Goal: Task Accomplishment & Management: Manage account settings

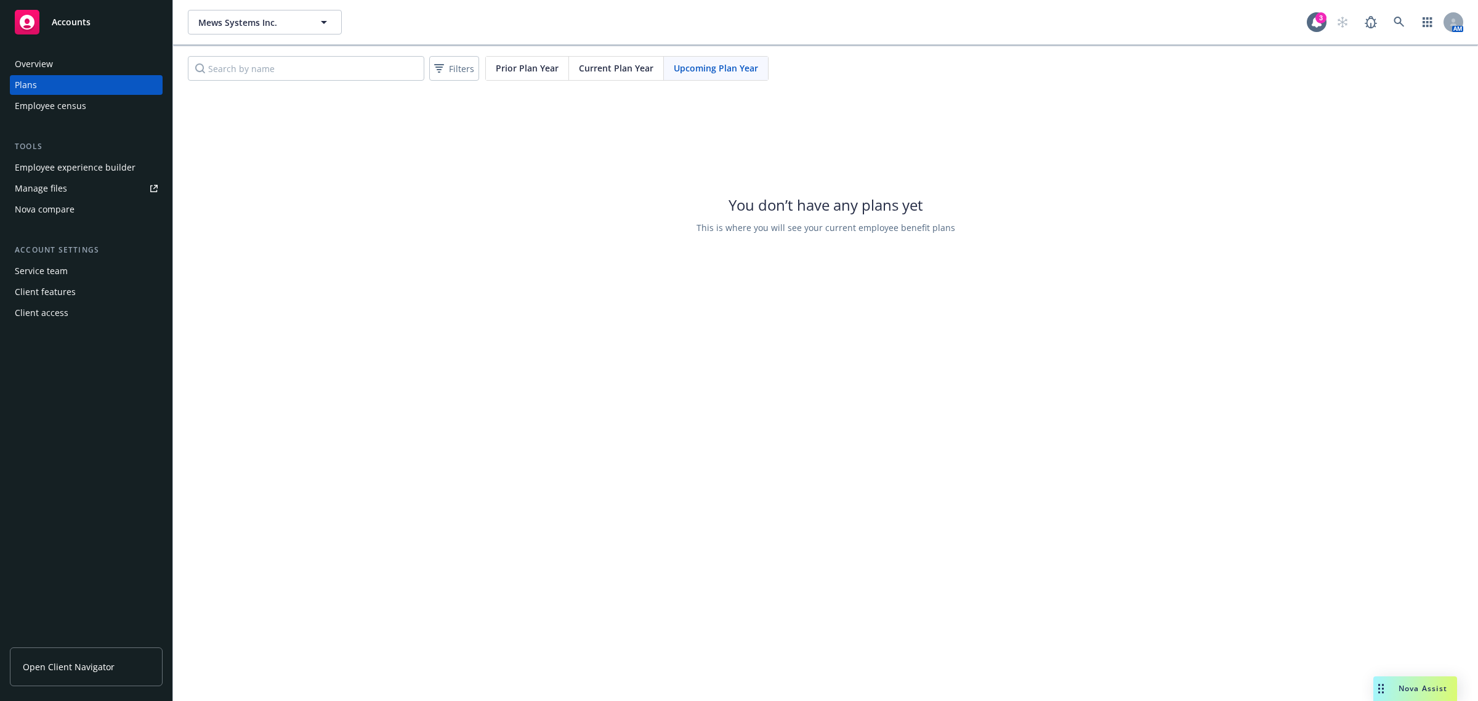
click at [59, 67] on div "Overview" at bounding box center [86, 64] width 143 height 20
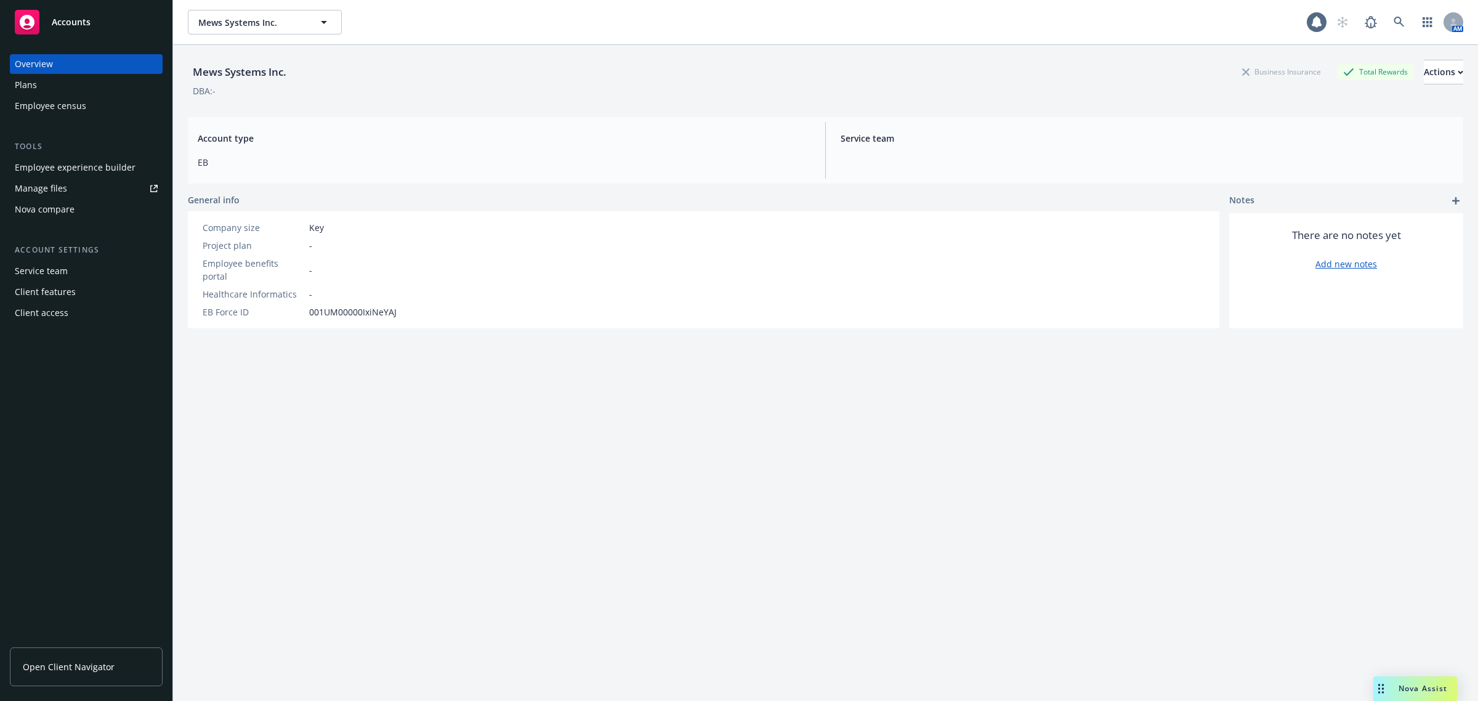
click at [62, 91] on div "Plans" at bounding box center [86, 85] width 143 height 20
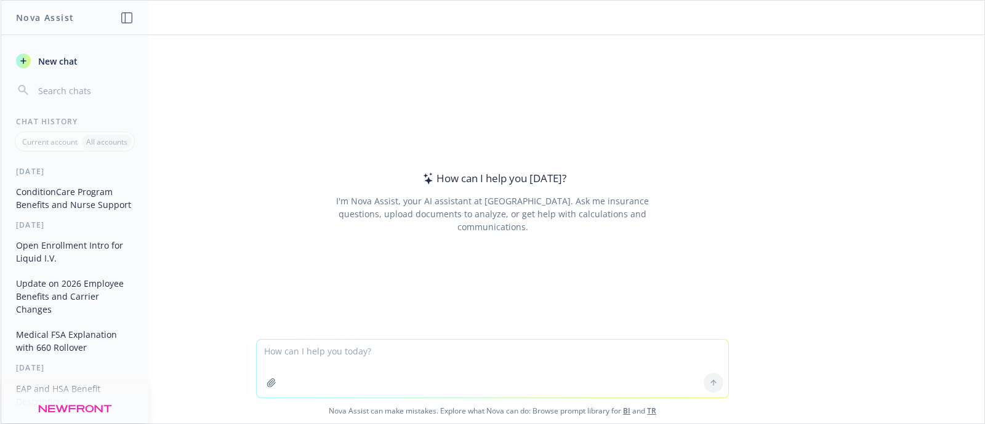
click at [294, 352] on textarea at bounding box center [493, 369] width 472 height 58
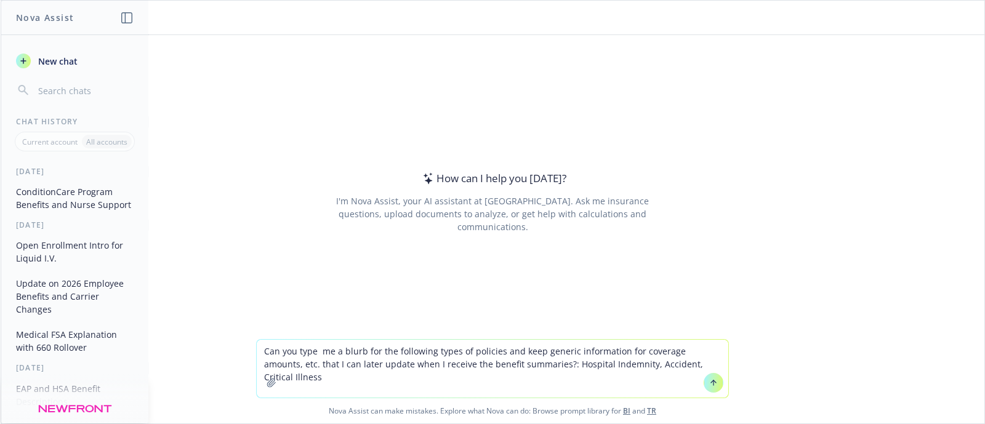
type textarea "Can you type me a blurb for the following types of policies and keep generic in…"
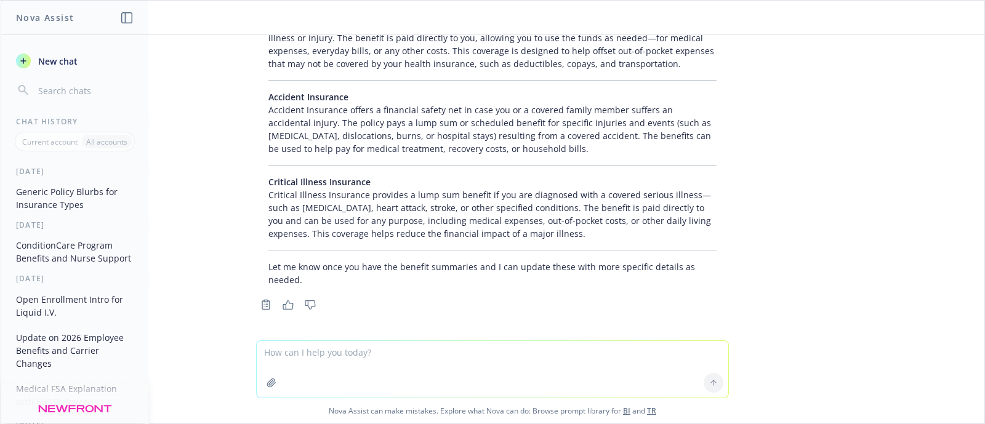
scroll to position [155, 0]
click at [474, 130] on p "Accident Insurance Accident Insurance offers a financial safety net in case you…" at bounding box center [493, 121] width 448 height 65
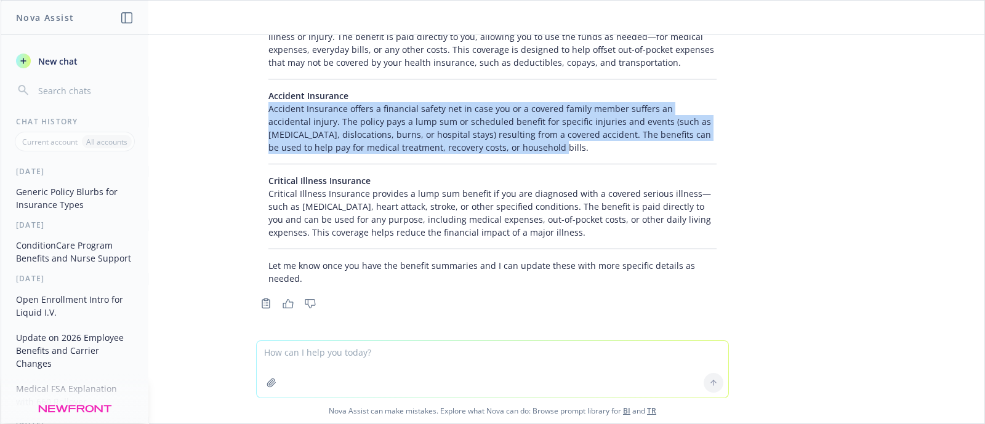
drag, startPoint x: 482, startPoint y: 146, endPoint x: 224, endPoint y: 112, distance: 260.9
click at [224, 112] on div "Can you type me a blurb for the following types of policies and keep generic in…" at bounding box center [493, 187] width 984 height 305
copy p "Accident Insurance offers a financial safety net in case you or a covered famil…"
click at [339, 179] on span "Critical Illness Insurance" at bounding box center [320, 181] width 102 height 12
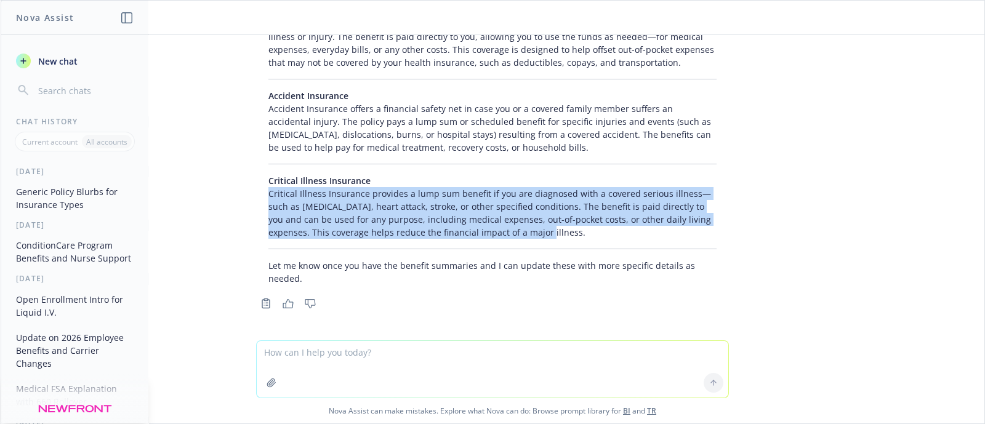
drag, startPoint x: 471, startPoint y: 230, endPoint x: 256, endPoint y: 193, distance: 218.1
click at [256, 193] on div "Certainly! Here are generic blurbs for each type of policy. You can update spec…" at bounding box center [492, 121] width 473 height 337
copy p "Critical Illness Insurance provides a lump sum benefit if you are diagnosed wit…"
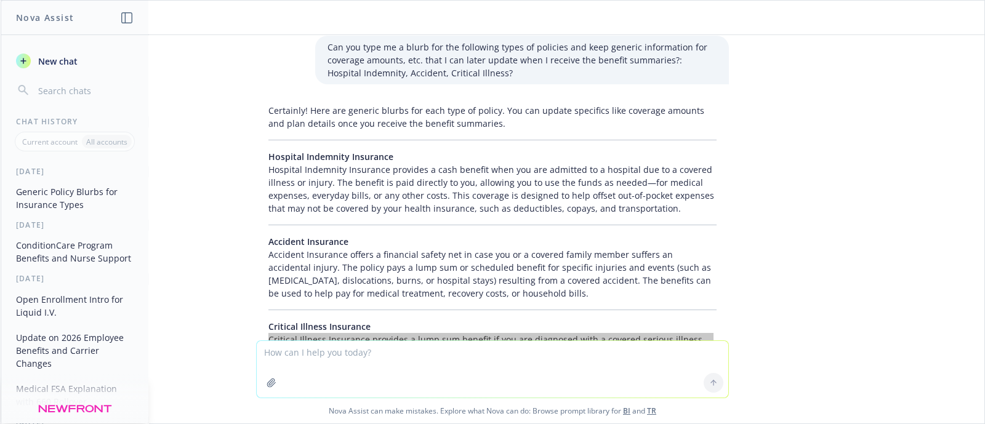
scroll to position [0, 0]
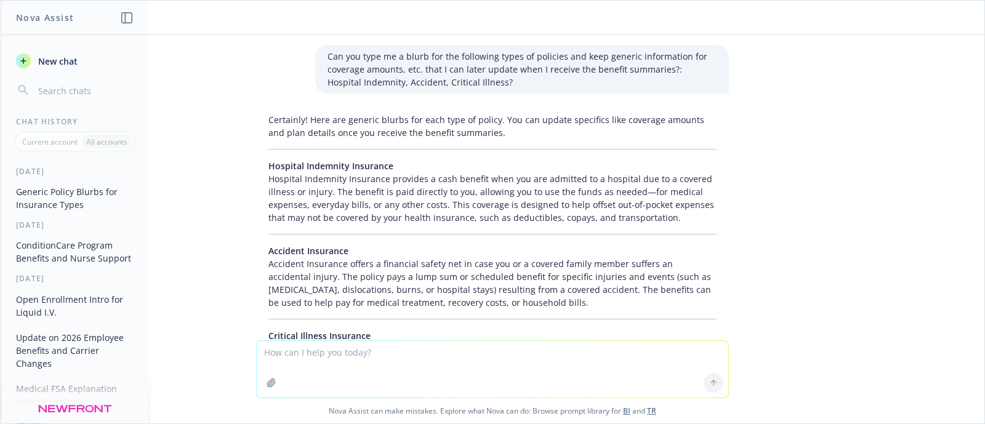
drag, startPoint x: 318, startPoint y: 196, endPoint x: 462, endPoint y: 210, distance: 144.1
click at [318, 196] on p "Hospital Indemnity Insurance Hospital Indemnity Insurance provides a cash benef…" at bounding box center [493, 192] width 448 height 65
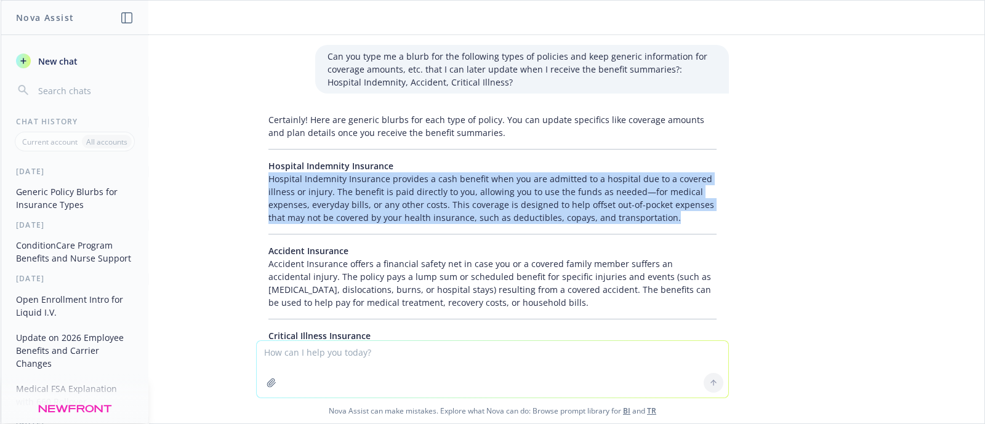
drag, startPoint x: 660, startPoint y: 219, endPoint x: 256, endPoint y: 182, distance: 405.7
click at [256, 182] on div "Certainly! Here are generic blurbs for each type of policy. You can update spec…" at bounding box center [492, 276] width 473 height 337
copy p "Hospital Indemnity Insurance provides a cash benefit when you are admitted to a…"
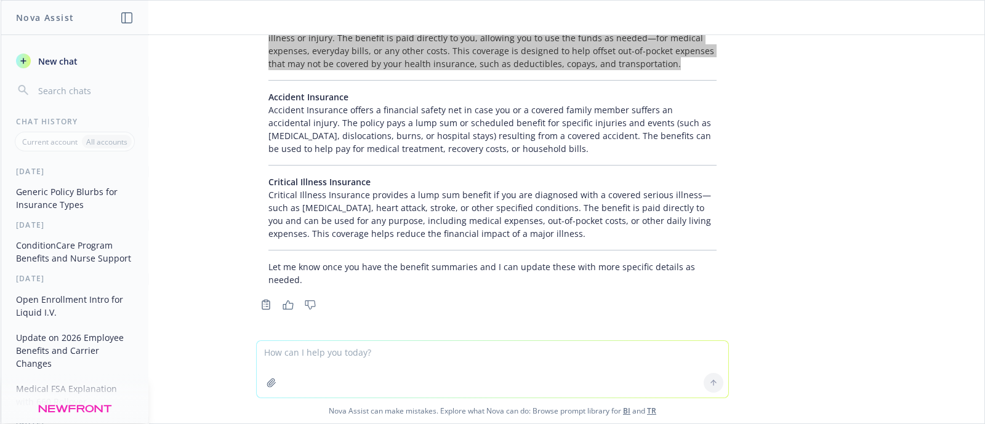
scroll to position [155, 0]
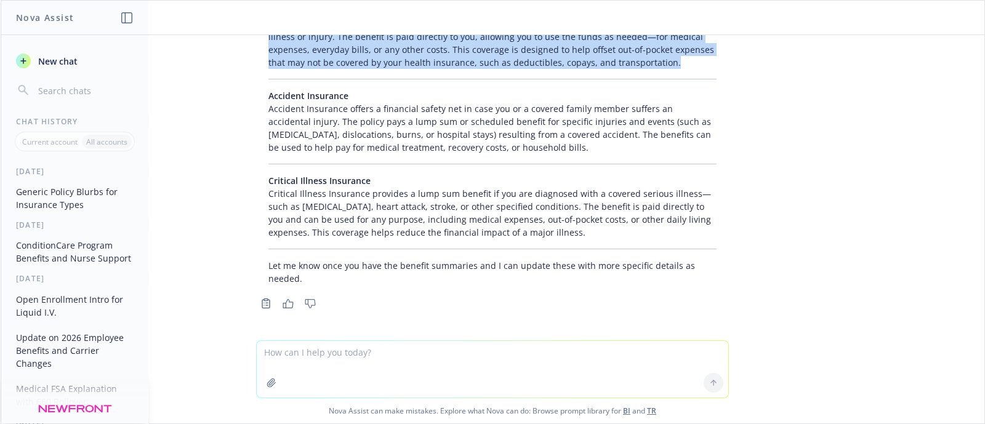
click at [553, 352] on textarea at bounding box center [493, 369] width 472 height 57
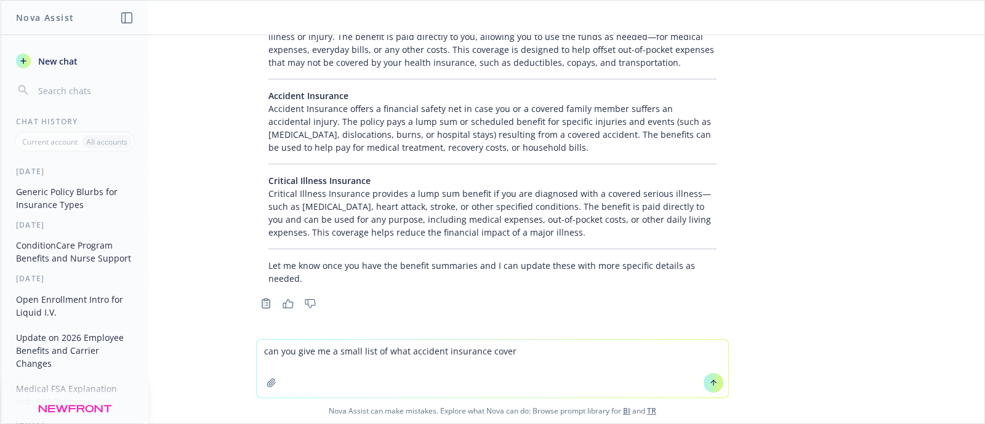
type textarea "can you give me a small list of what accident insurance covers"
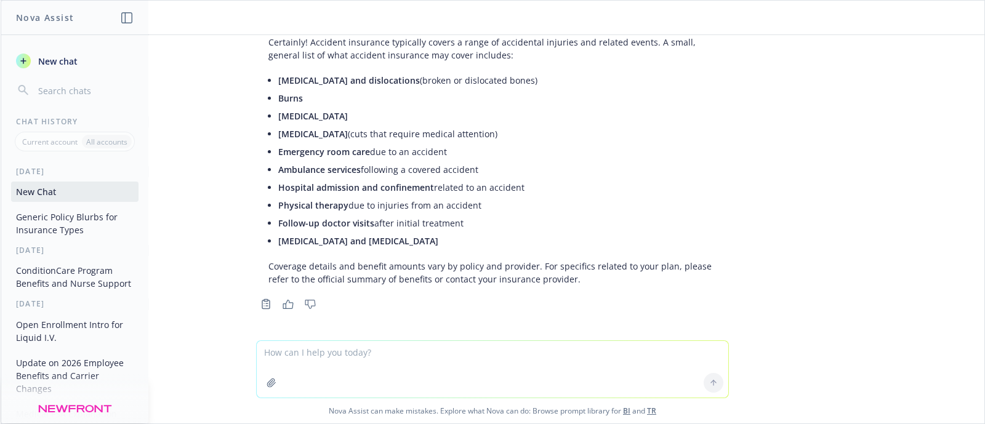
scroll to position [489, 0]
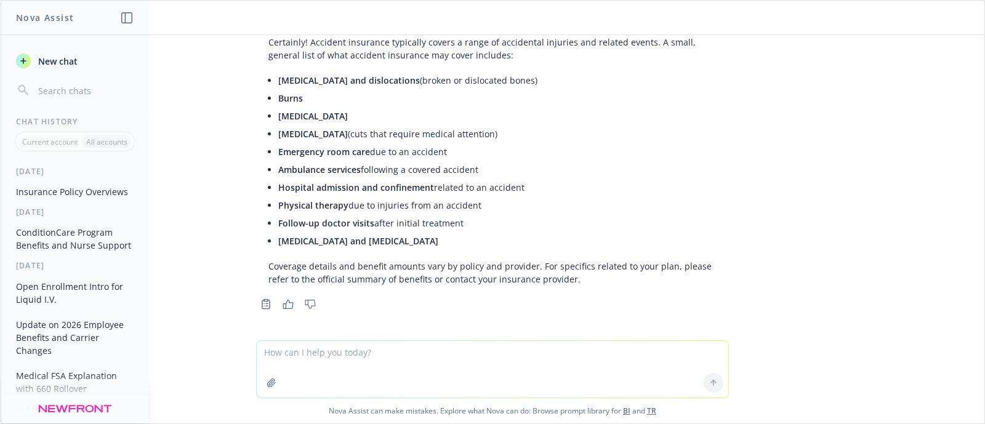
drag, startPoint x: 432, startPoint y: 242, endPoint x: 245, endPoint y: 84, distance: 245.2
click at [256, 84] on div "Certainly! Accident insurance typically covers a range of accidental injuries a…" at bounding box center [492, 161] width 473 height 260
copy ul "Fractures and dislocations (broken or dislocated bones) Burns Concussions Lacer…"
click at [798, 190] on div "Can you type me a blurb for the following types of policies and keep generic in…" at bounding box center [493, 187] width 984 height 305
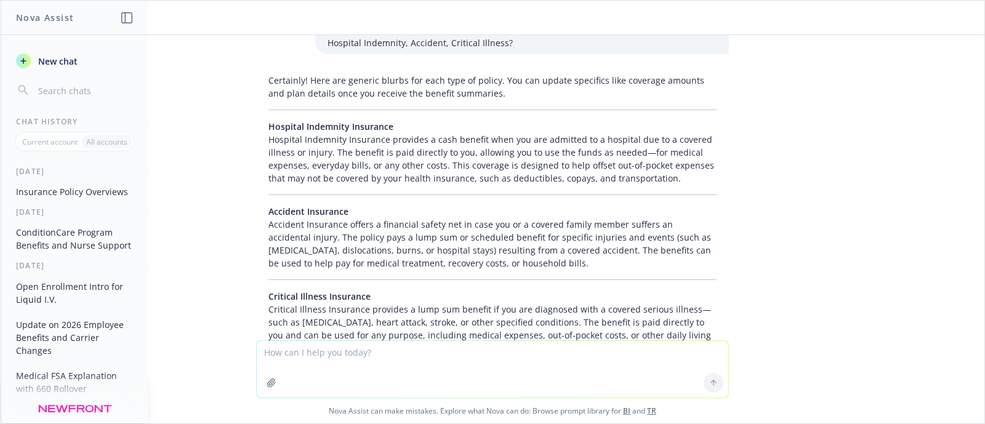
scroll to position [0, 0]
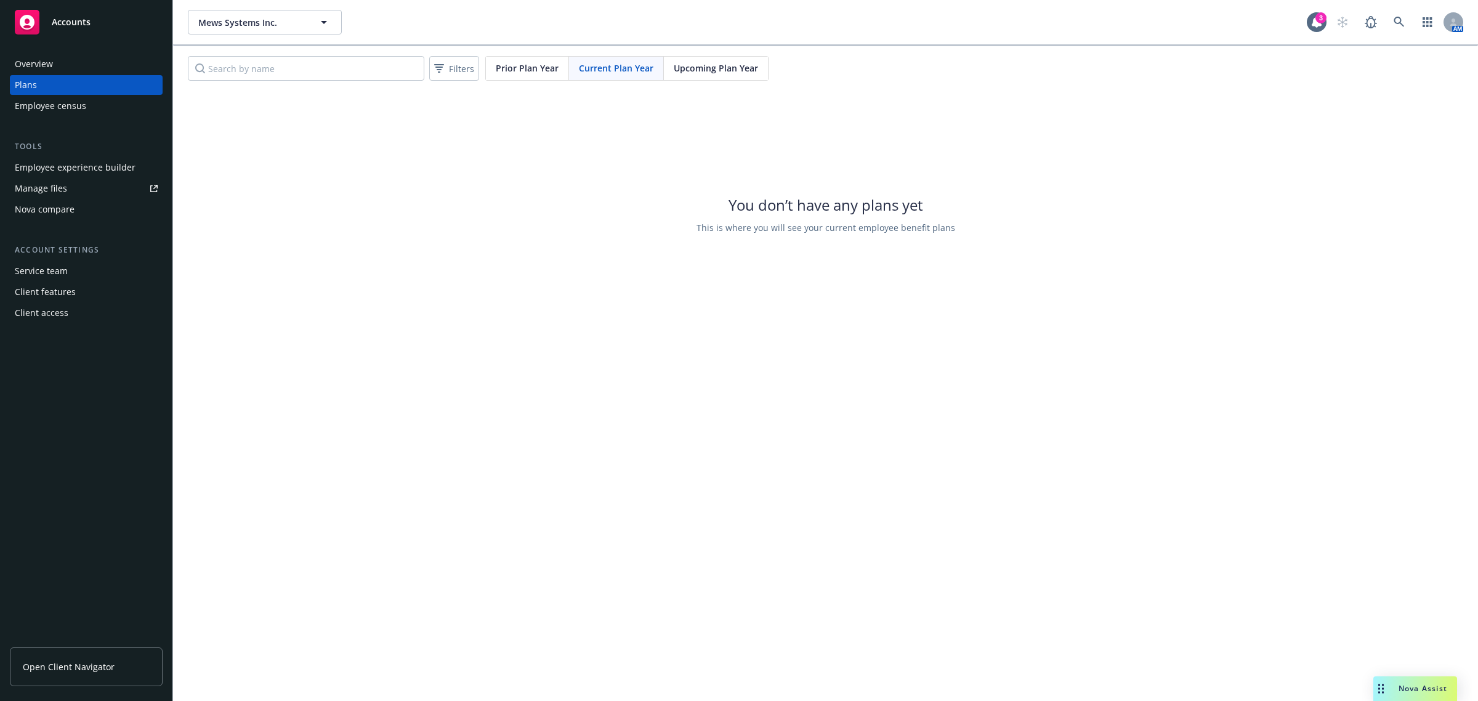
click at [414, 283] on div "You don’t have any plans yet This is where you will see your current employee b…" at bounding box center [825, 214] width 1305 height 246
click at [1388, 22] on link at bounding box center [1399, 22] width 25 height 25
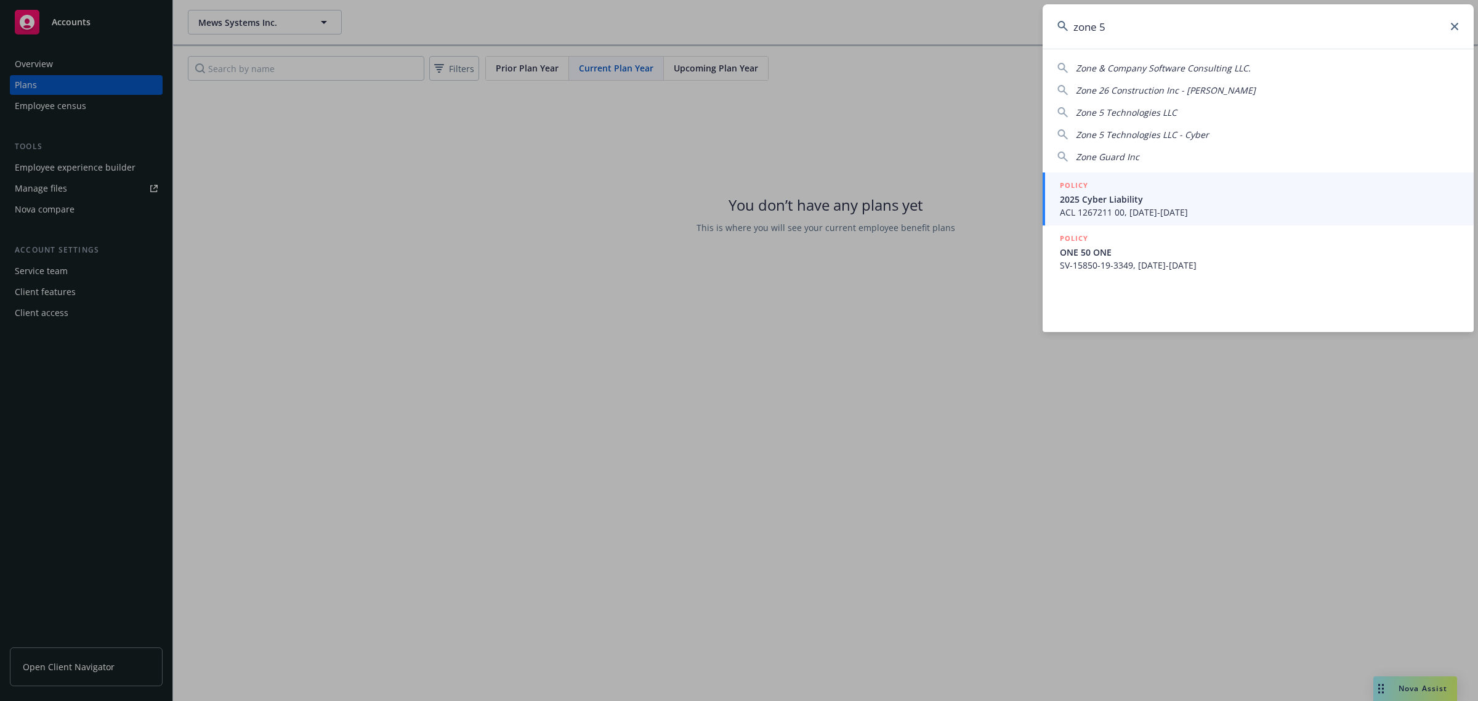
click at [1171, 108] on span "Zone 5 Technologies LLC" at bounding box center [1126, 113] width 101 height 12
type input "Zone 5 Technologies LLC"
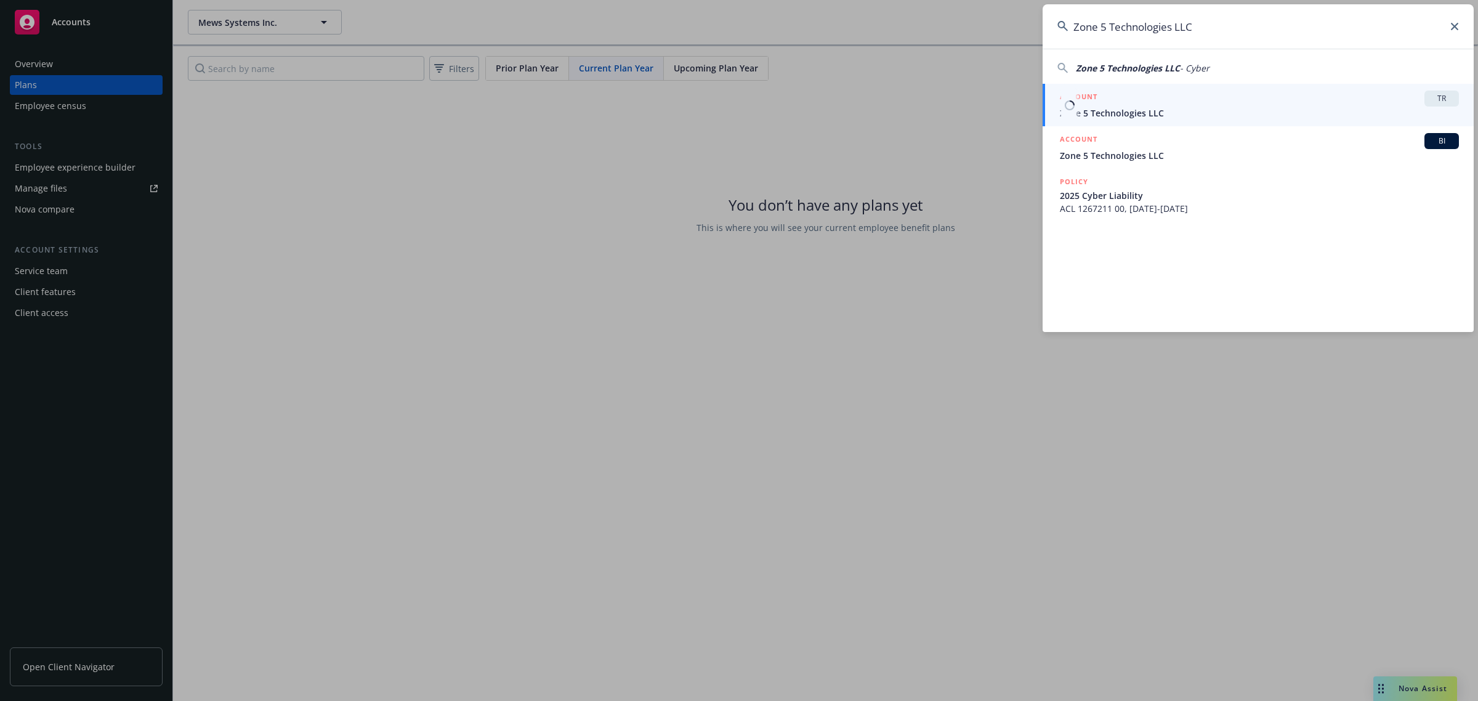
click at [1141, 108] on span "Zone 5 Technologies LLC" at bounding box center [1259, 113] width 399 height 13
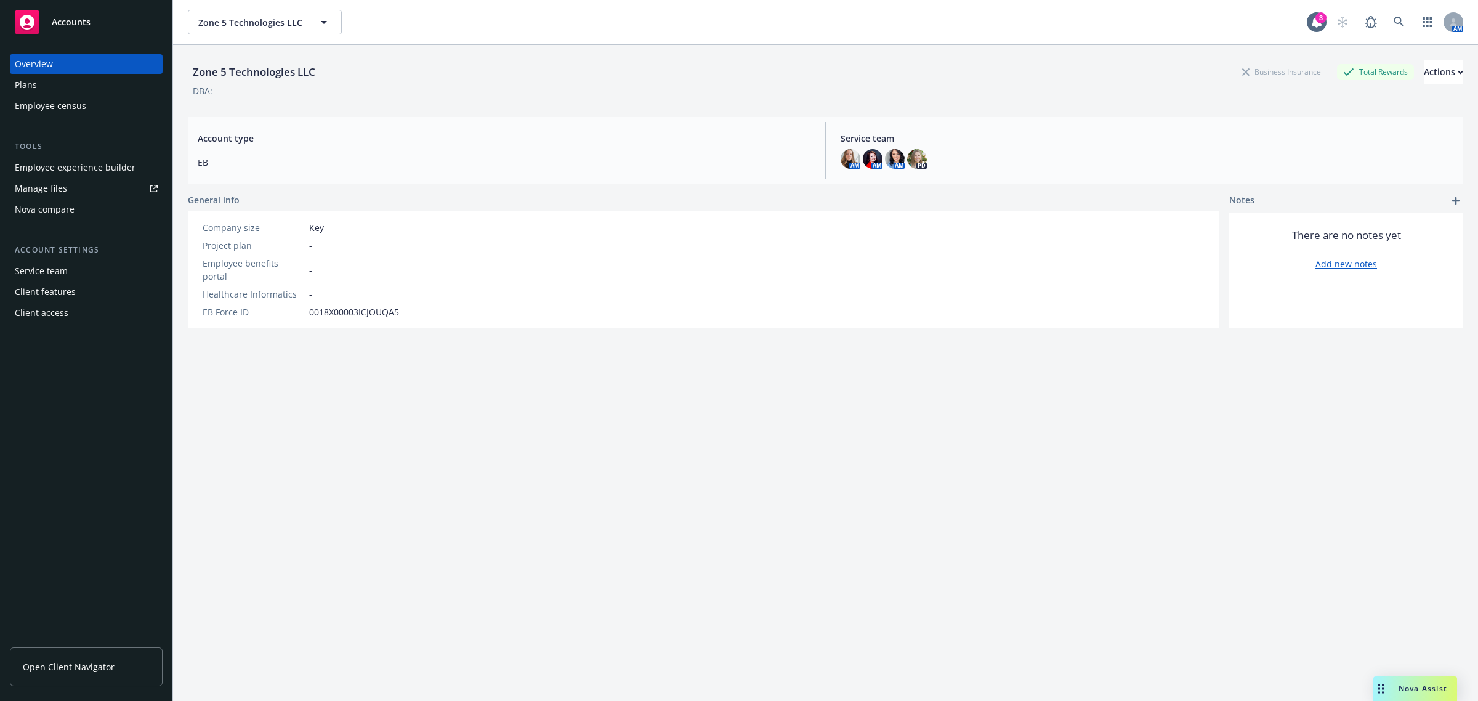
click at [60, 171] on div "Employee experience builder" at bounding box center [75, 168] width 121 height 20
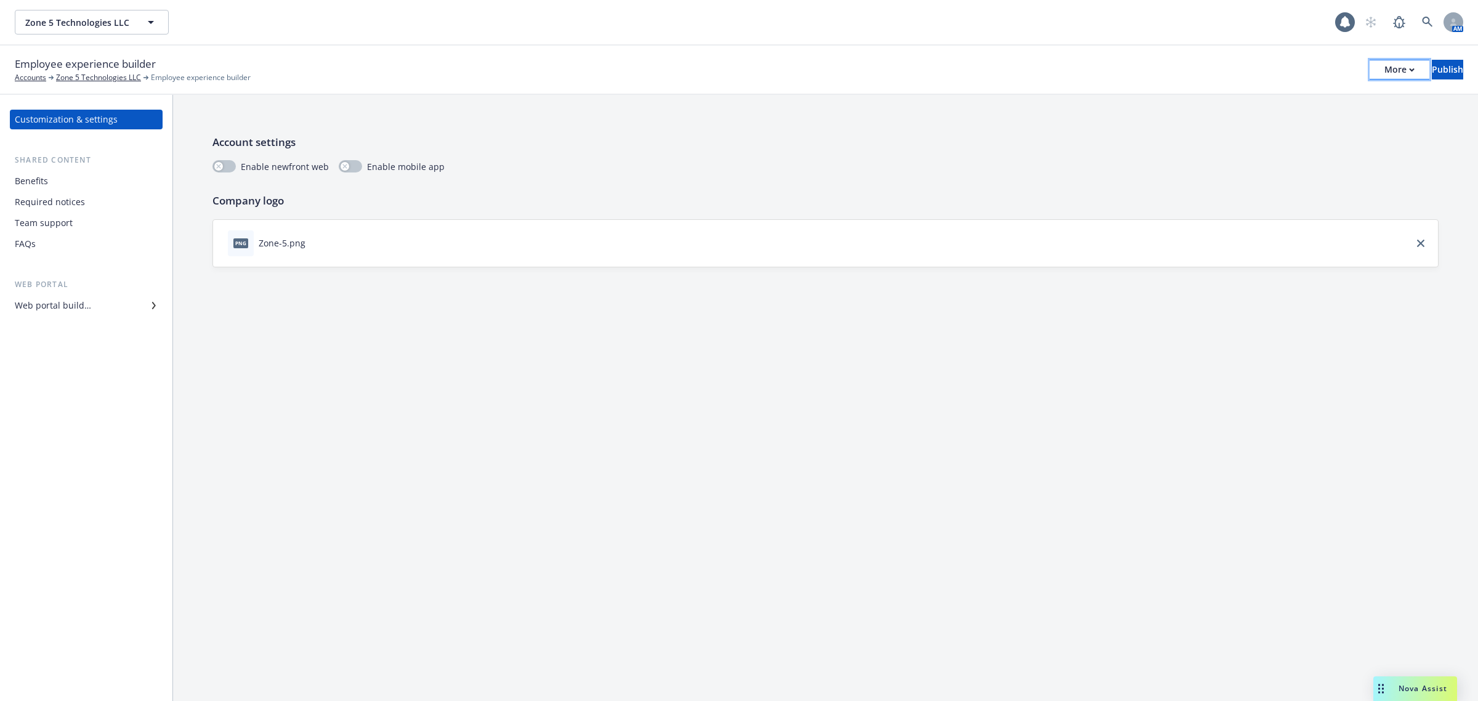
click at [1385, 71] on div "More" at bounding box center [1400, 69] width 30 height 18
click at [1328, 122] on link "Copy portal link" at bounding box center [1298, 121] width 182 height 25
click at [1370, 71] on button "More" at bounding box center [1400, 70] width 60 height 20
click at [1336, 117] on link "Copy portal link" at bounding box center [1298, 121] width 182 height 25
drag, startPoint x: 622, startPoint y: 281, endPoint x: 621, endPoint y: 245, distance: 36.4
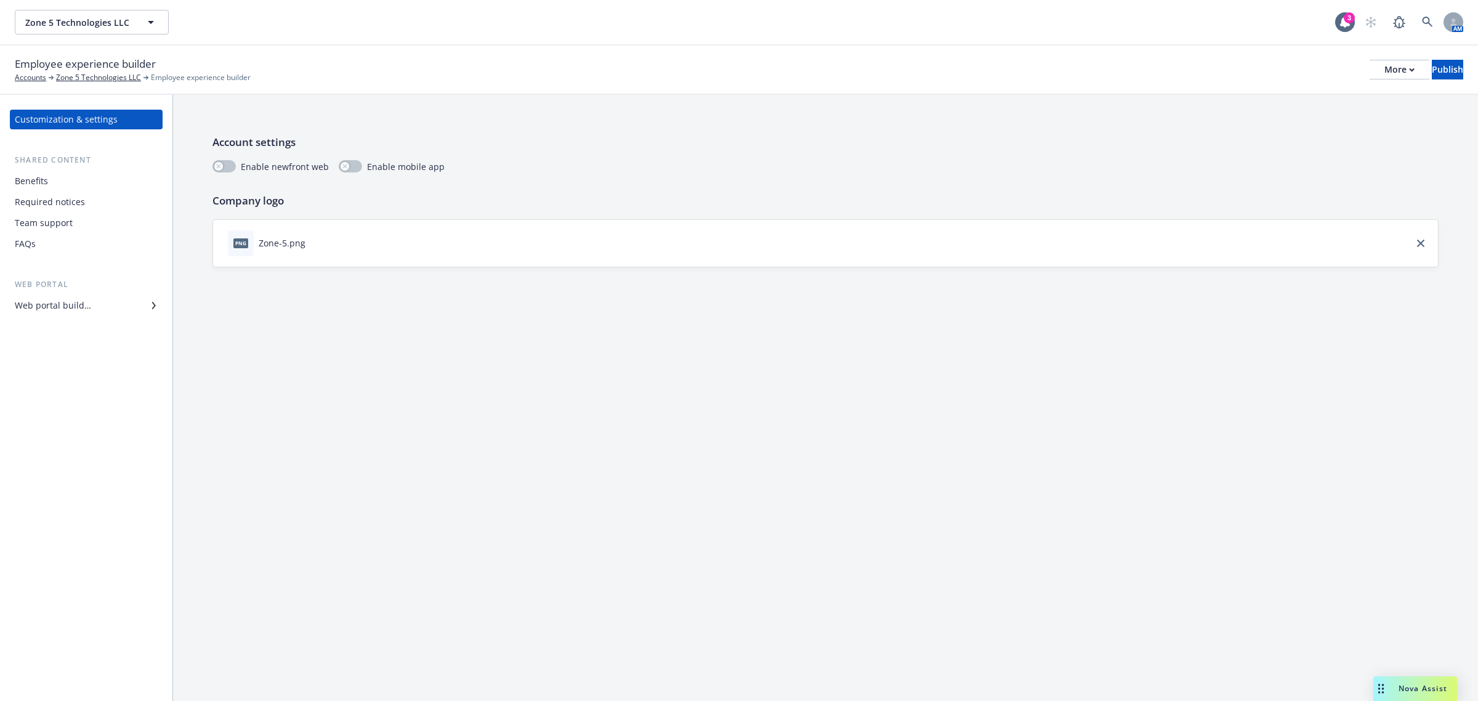
click at [623, 281] on div "Account settings Enable newfront web Enable mobile app Company logo png Zone-5.…" at bounding box center [825, 201] width 1305 height 212
